Goal: Task Accomplishment & Management: Use online tool/utility

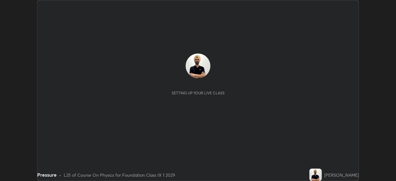
scroll to position [181, 396]
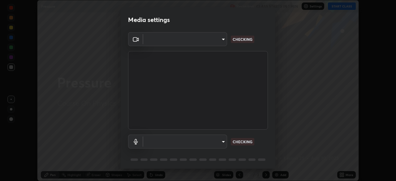
type input "b01729d45edbc9c0263969ae5aeda06708fa428b9a77102190d554404ede5bbd"
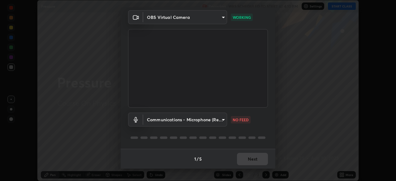
click at [221, 118] on body "Erase all Pressure Recording WAS SCHEDULED TO START AT 4:10 PM Settings START C…" at bounding box center [198, 90] width 396 height 181
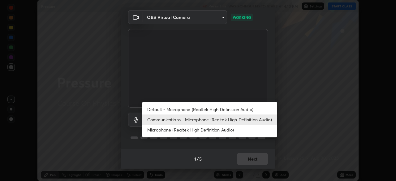
click at [244, 110] on li "Default - Microphone (Realtek High Definition Audio)" at bounding box center [209, 109] width 134 height 10
type input "default"
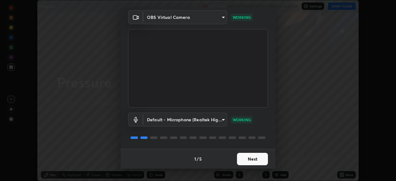
click at [259, 157] on button "Next" at bounding box center [252, 159] width 31 height 12
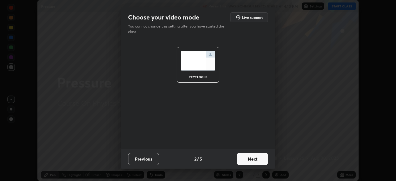
click at [260, 159] on button "Next" at bounding box center [252, 159] width 31 height 12
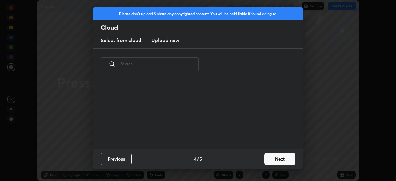
click at [266, 160] on button "Next" at bounding box center [279, 159] width 31 height 12
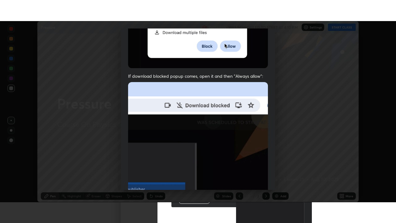
scroll to position [148, 0]
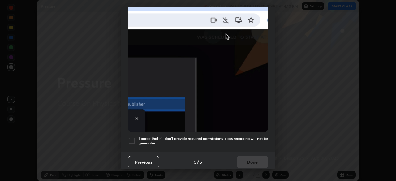
click at [134, 138] on div at bounding box center [131, 140] width 7 height 7
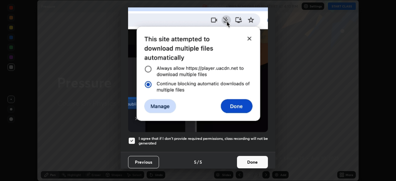
click at [255, 161] on button "Done" at bounding box center [252, 162] width 31 height 12
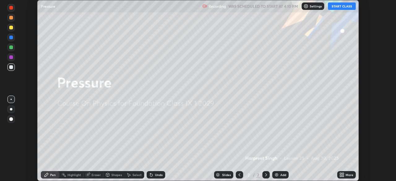
click at [341, 7] on button "START CLASS" at bounding box center [342, 5] width 28 height 7
click at [349, 175] on div "More" at bounding box center [349, 174] width 8 height 3
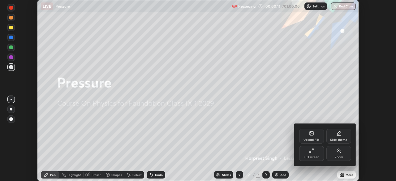
click at [312, 150] on icon at bounding box center [311, 150] width 5 height 5
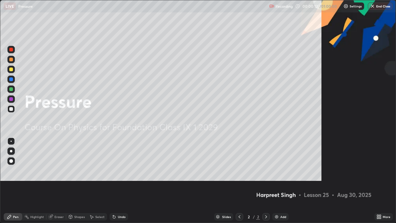
scroll to position [223, 396]
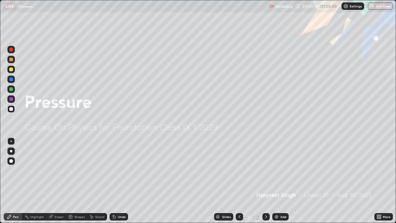
click at [282, 181] on div "Add" at bounding box center [283, 216] width 6 height 3
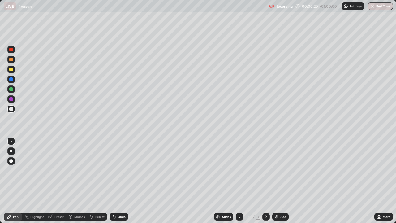
click at [11, 69] on div at bounding box center [11, 69] width 4 height 4
click at [12, 110] on div at bounding box center [11, 109] width 4 height 4
click at [57, 181] on div "Eraser" at bounding box center [58, 216] width 9 height 3
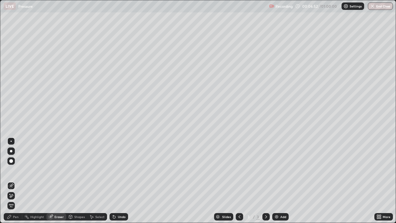
click at [15, 181] on div "Pen" at bounding box center [13, 216] width 19 height 7
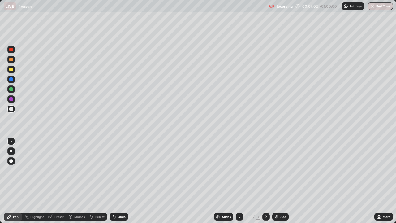
click at [59, 181] on div "Eraser" at bounding box center [58, 216] width 9 height 3
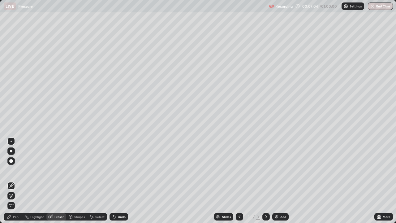
click at [14, 181] on div "Pen" at bounding box center [16, 216] width 6 height 3
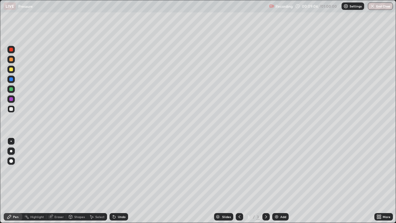
click at [11, 70] on div at bounding box center [11, 69] width 4 height 4
click at [281, 181] on div "Add" at bounding box center [283, 216] width 6 height 3
click at [12, 110] on div at bounding box center [10, 108] width 7 height 7
click at [61, 181] on div "Eraser" at bounding box center [58, 216] width 9 height 3
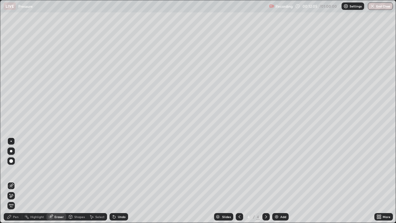
click at [13, 181] on div "Pen" at bounding box center [13, 216] width 19 height 7
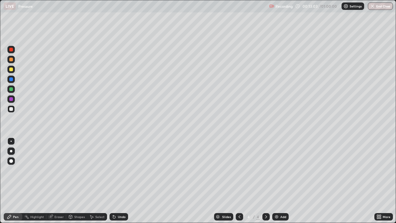
click at [60, 181] on div "Eraser" at bounding box center [58, 216] width 9 height 3
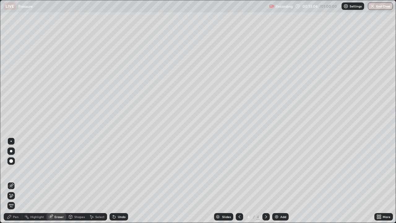
click at [16, 181] on div "Pen" at bounding box center [16, 216] width 6 height 3
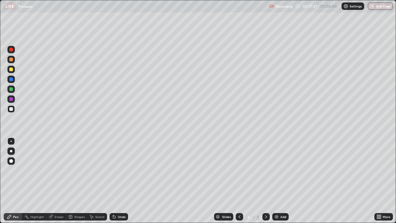
click at [12, 70] on div at bounding box center [11, 69] width 4 height 4
click at [59, 181] on div "Eraser" at bounding box center [56, 216] width 20 height 12
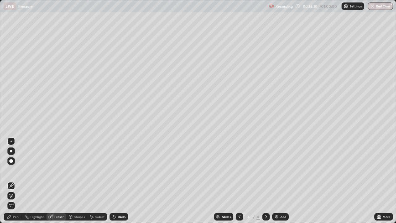
click at [16, 181] on div "Pen" at bounding box center [16, 216] width 6 height 3
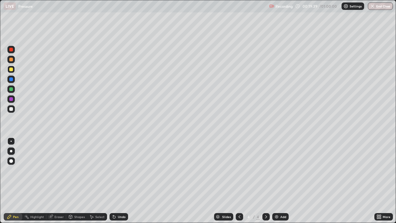
click at [281, 181] on div "Add" at bounding box center [283, 216] width 6 height 3
click at [11, 109] on div at bounding box center [11, 109] width 4 height 4
click at [58, 181] on div "Eraser" at bounding box center [58, 216] width 9 height 3
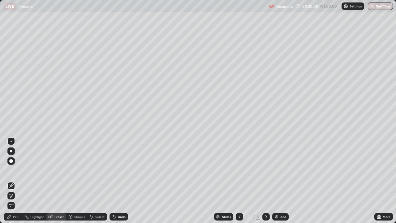
click at [15, 181] on div "Pen" at bounding box center [16, 216] width 6 height 3
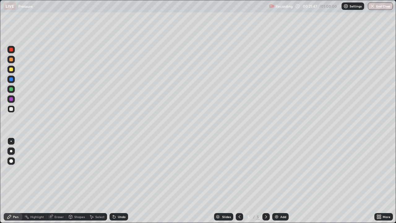
click at [61, 181] on div "Eraser" at bounding box center [58, 216] width 9 height 3
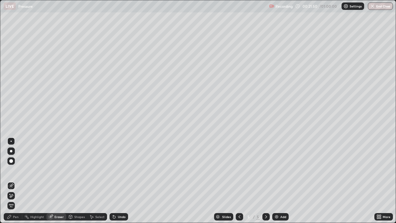
click at [17, 181] on div "Pen" at bounding box center [13, 216] width 19 height 7
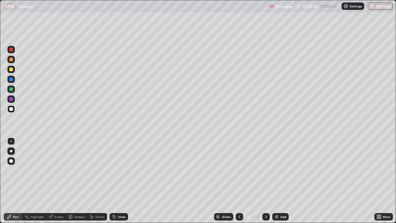
click at [13, 110] on div at bounding box center [11, 109] width 4 height 4
click at [14, 70] on div at bounding box center [10, 69] width 7 height 7
click at [12, 60] on div at bounding box center [11, 59] width 4 height 4
click at [12, 110] on div at bounding box center [11, 109] width 4 height 4
click at [58, 181] on div "Eraser" at bounding box center [58, 216] width 9 height 3
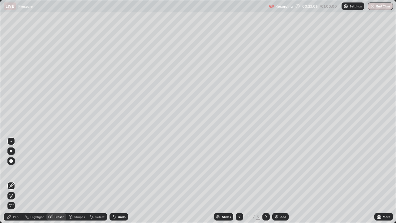
click at [16, 181] on div "Pen" at bounding box center [16, 216] width 6 height 3
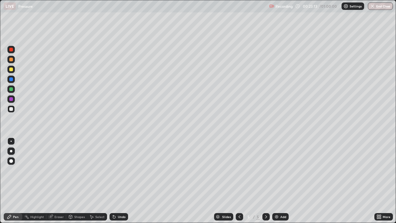
click at [10, 59] on div at bounding box center [11, 59] width 4 height 4
click at [13, 108] on div at bounding box center [10, 108] width 7 height 7
click at [11, 89] on div at bounding box center [11, 89] width 4 height 4
click at [283, 181] on div "Add" at bounding box center [283, 216] width 6 height 3
click at [11, 109] on div at bounding box center [11, 109] width 4 height 4
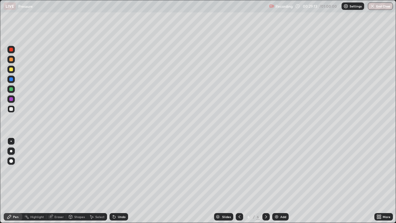
click at [58, 181] on div "Eraser" at bounding box center [58, 216] width 9 height 3
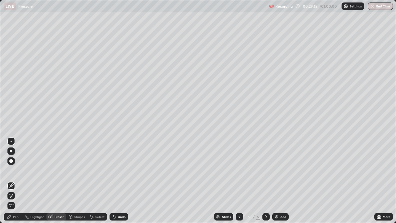
click at [19, 181] on div "Pen" at bounding box center [13, 216] width 19 height 7
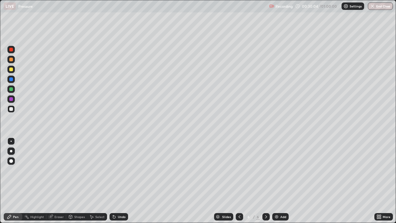
click at [61, 181] on div "Eraser" at bounding box center [56, 216] width 20 height 7
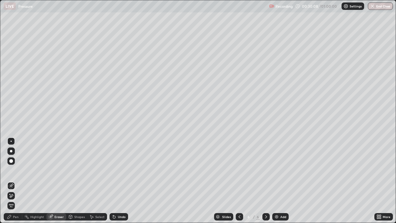
click at [19, 181] on div "Pen" at bounding box center [13, 216] width 19 height 7
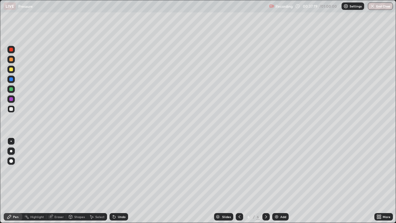
click at [282, 181] on div "Add" at bounding box center [283, 216] width 6 height 3
click at [58, 181] on div "Eraser" at bounding box center [58, 216] width 9 height 3
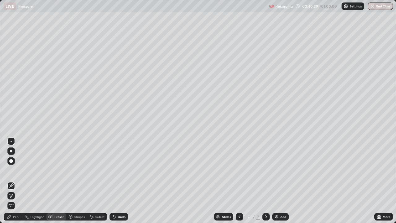
click at [15, 181] on div "Pen" at bounding box center [16, 216] width 6 height 3
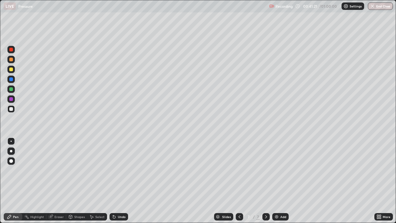
click at [239, 181] on icon at bounding box center [239, 216] width 5 height 5
click at [266, 181] on icon at bounding box center [265, 216] width 5 height 5
click at [283, 181] on div "Add" at bounding box center [283, 216] width 6 height 3
click at [56, 181] on div "Eraser" at bounding box center [58, 216] width 9 height 3
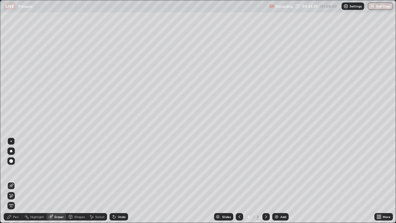
click at [17, 181] on div "Pen" at bounding box center [16, 216] width 6 height 3
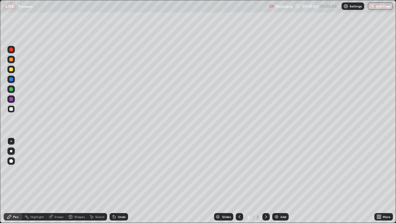
click at [11, 70] on div at bounding box center [11, 69] width 4 height 4
click at [11, 89] on div at bounding box center [11, 89] width 4 height 4
click at [11, 108] on div at bounding box center [11, 109] width 4 height 4
click at [281, 181] on div "Add" at bounding box center [283, 216] width 6 height 3
click at [57, 181] on div "Eraser" at bounding box center [58, 216] width 9 height 3
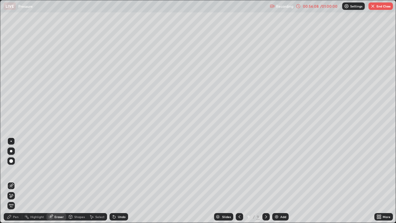
click at [17, 181] on div "Pen" at bounding box center [13, 216] width 19 height 7
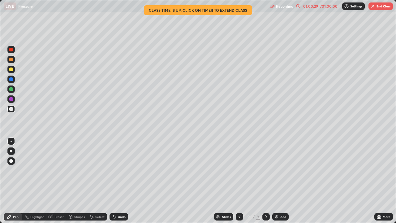
click at [313, 6] on div "01:00:29" at bounding box center [310, 6] width 17 height 4
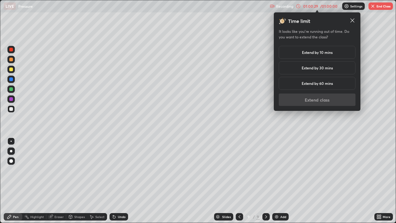
click at [329, 7] on div "/ 01:00:00" at bounding box center [328, 6] width 19 height 4
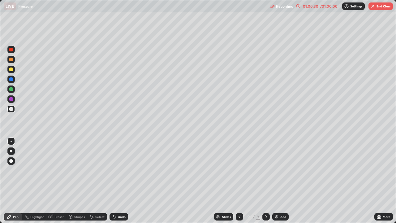
click at [312, 6] on div "01:00:30" at bounding box center [310, 6] width 17 height 4
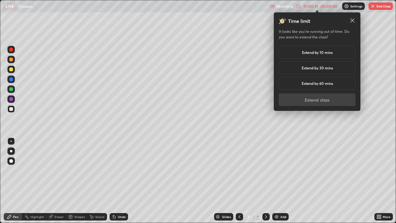
click at [319, 52] on h5 "Extend by 10 mins" at bounding box center [317, 52] width 31 height 6
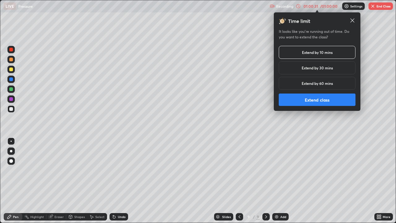
click at [319, 97] on button "Extend class" at bounding box center [316, 99] width 77 height 12
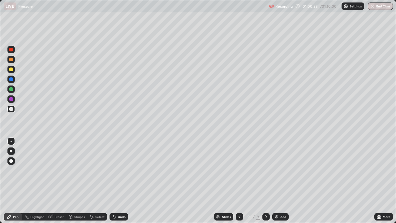
click at [11, 69] on div at bounding box center [11, 69] width 4 height 4
click at [11, 109] on div at bounding box center [11, 109] width 4 height 4
click at [380, 8] on button "End Class" at bounding box center [380, 5] width 24 height 7
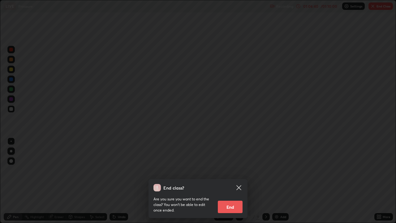
click at [231, 181] on button "End" at bounding box center [230, 206] width 25 height 12
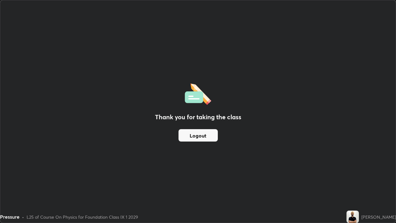
click at [209, 133] on button "Logout" at bounding box center [197, 135] width 39 height 12
